Goal: Task Accomplishment & Management: Manage account settings

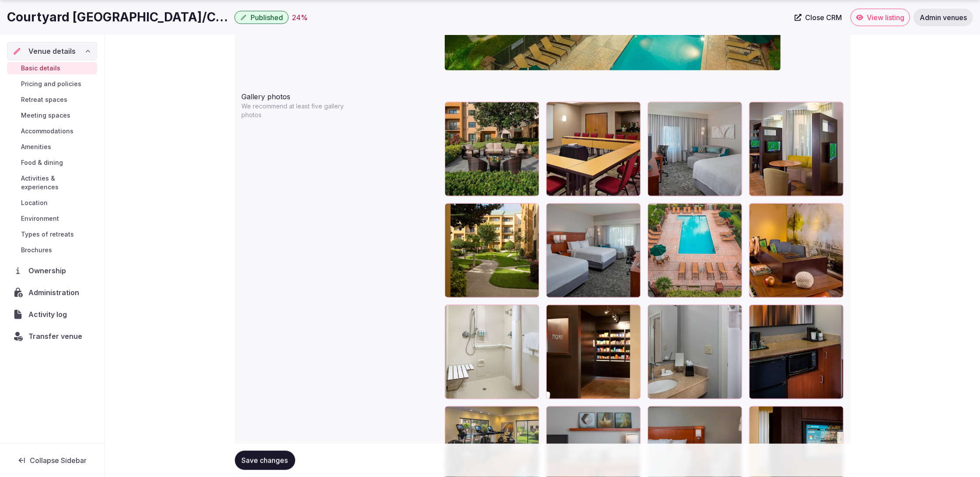
scroll to position [1000, 0]
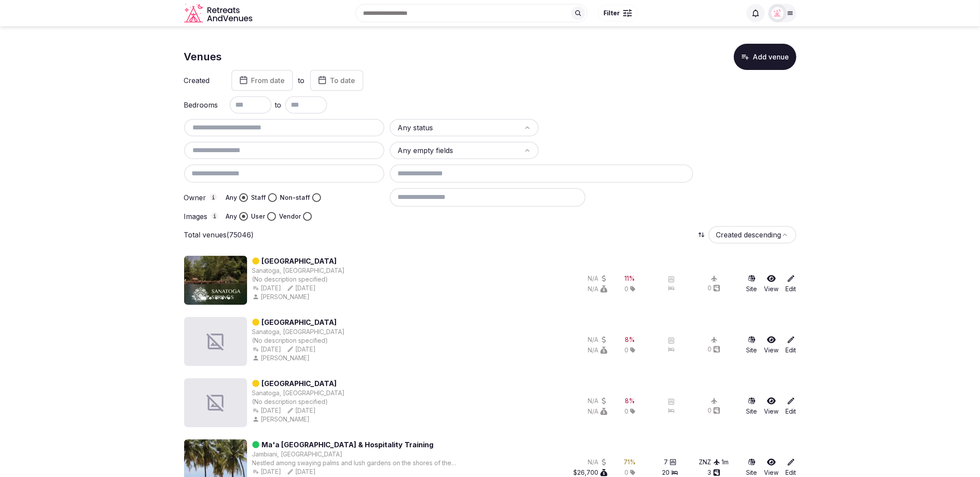
click at [650, 104] on div "Bedrooms to" at bounding box center [490, 104] width 612 height 17
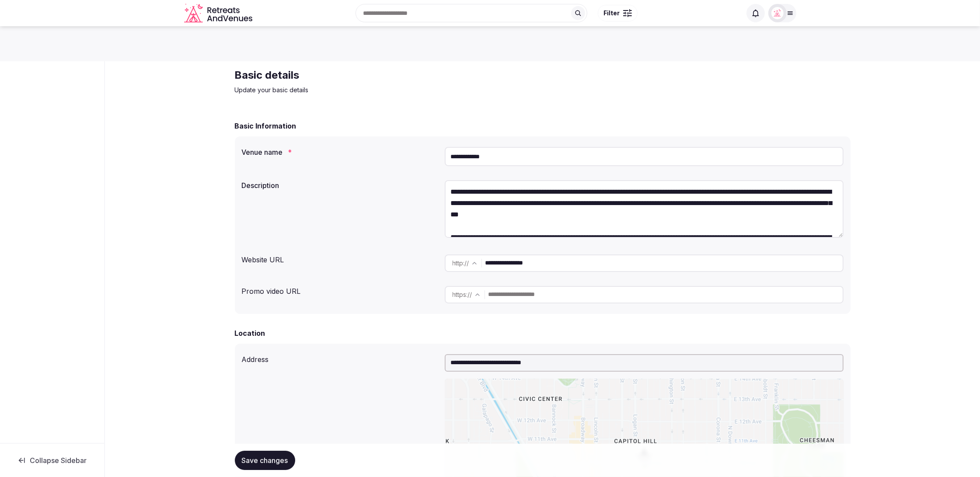
click at [615, 81] on div "Basic details Update your basic details" at bounding box center [542, 81] width 615 height 26
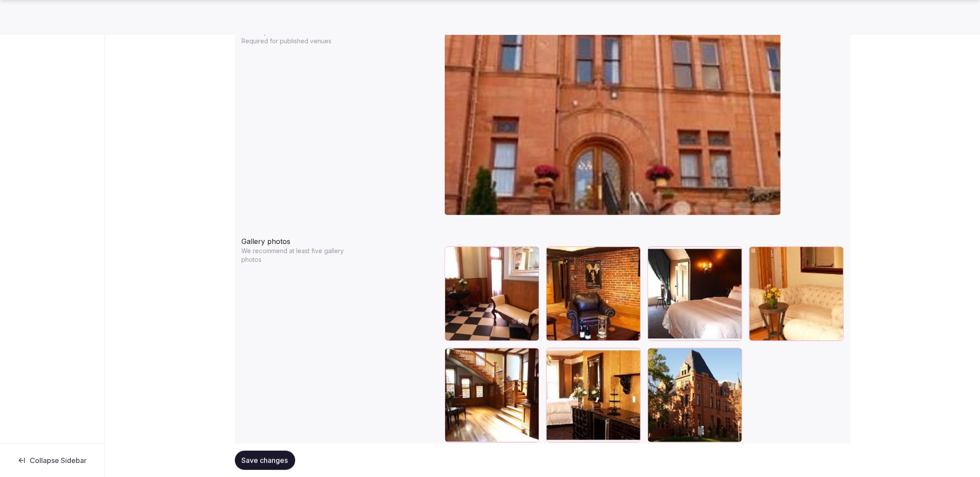
scroll to position [882, 0]
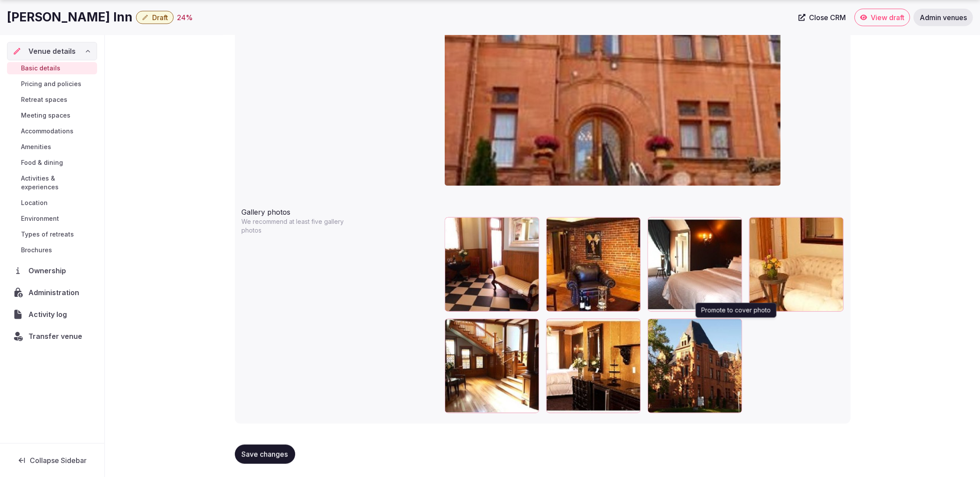
click at [735, 326] on icon "button" at bounding box center [732, 327] width 5 height 6
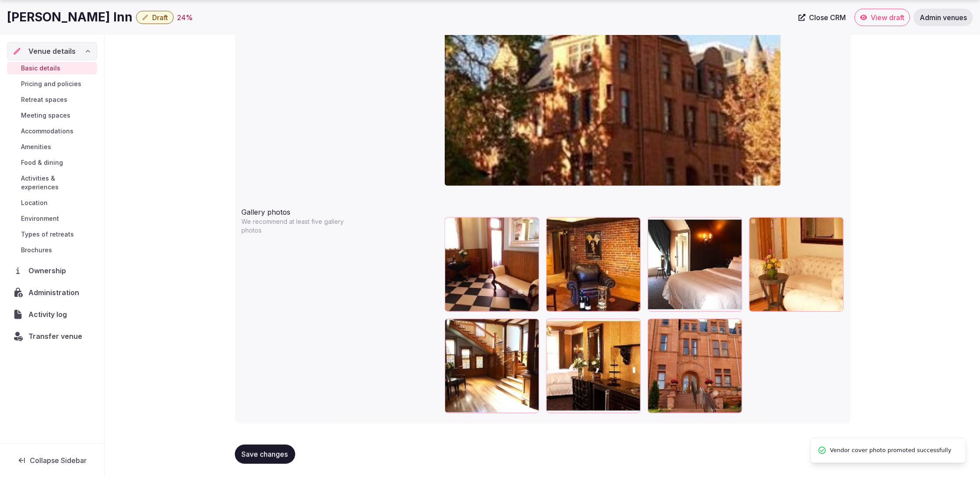
click at [261, 453] on span "Save changes" at bounding box center [265, 454] width 46 height 9
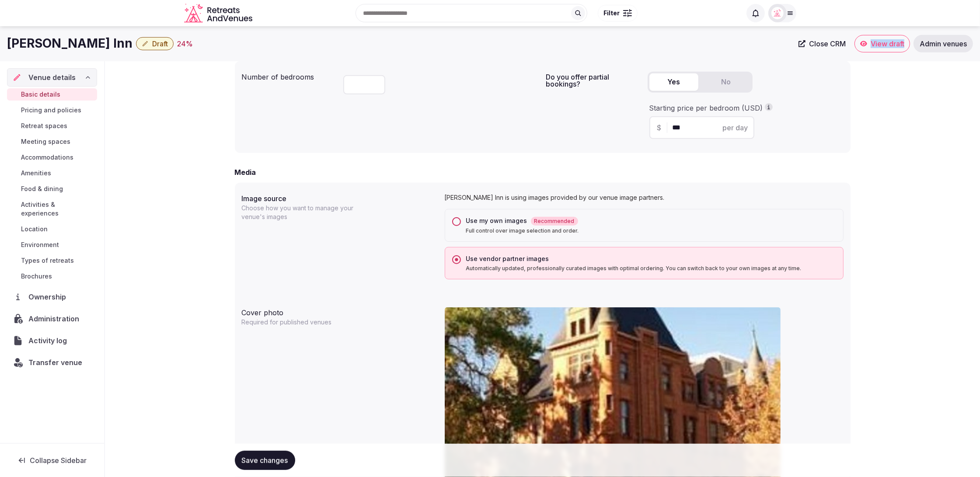
scroll to position [554, 0]
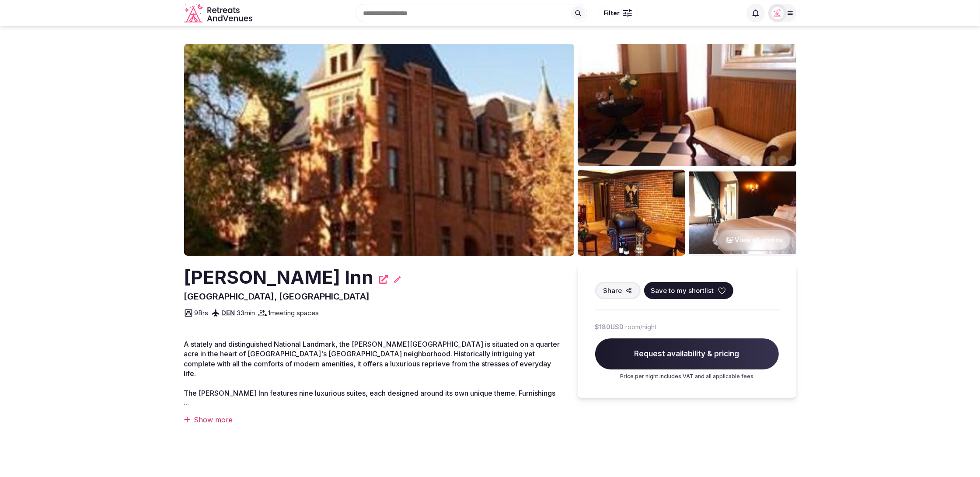
click at [364, 205] on img at bounding box center [379, 150] width 390 height 212
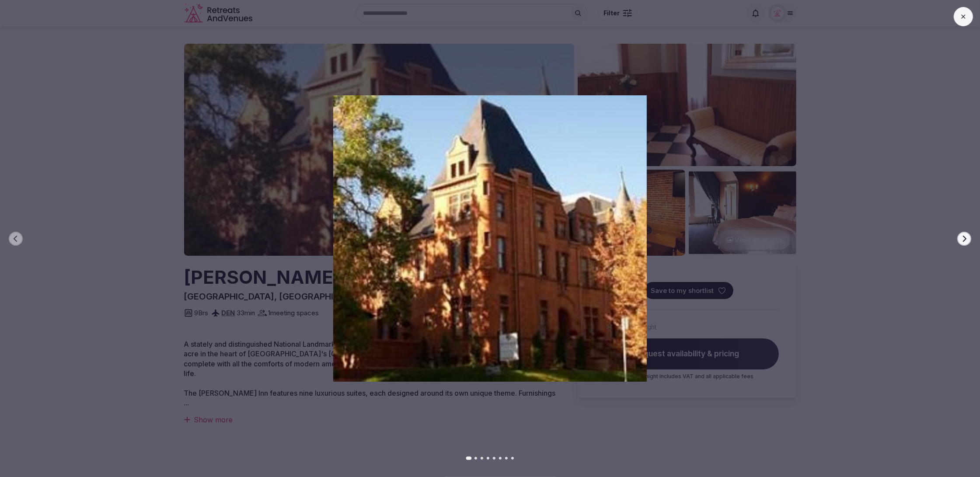
click at [145, 203] on div at bounding box center [486, 238] width 987 height 286
